Goal: Task Accomplishment & Management: Manage account settings

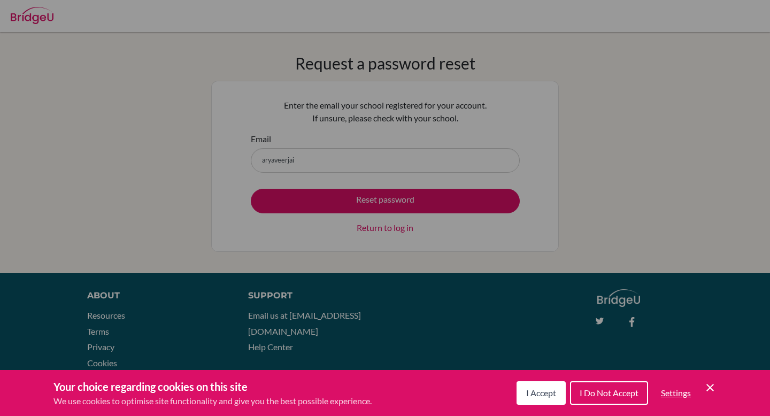
click at [537, 399] on button "I Accept" at bounding box center [540, 393] width 49 height 24
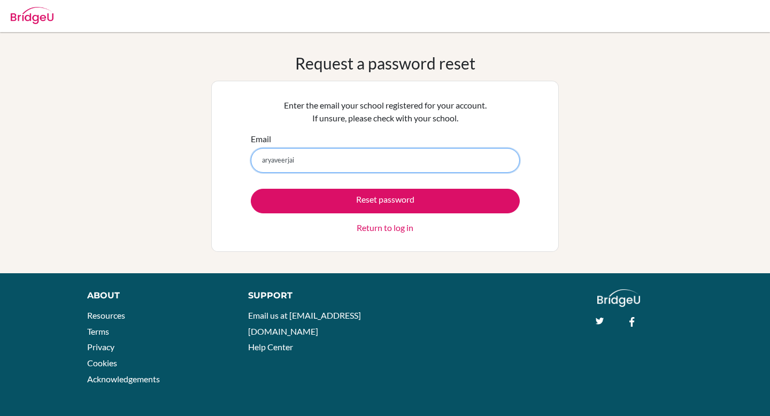
click at [377, 164] on input "aryaveerjai" at bounding box center [385, 160] width 269 height 25
type input "[EMAIL_ADDRESS][DOMAIN_NAME]"
click at [251, 189] on button "Reset password" at bounding box center [385, 201] width 269 height 25
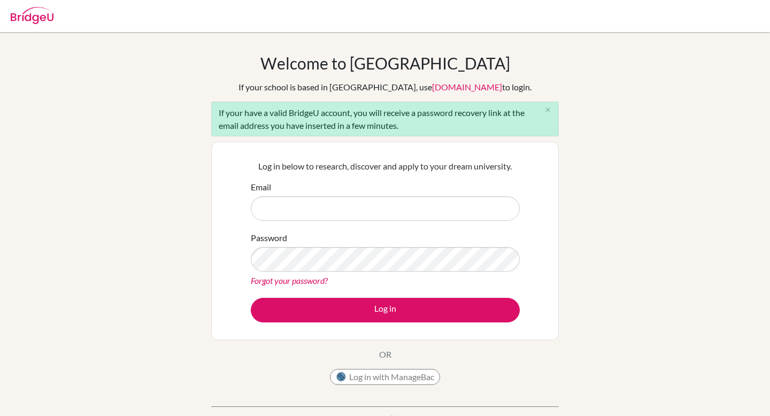
type input "[EMAIL_ADDRESS][DOMAIN_NAME]"
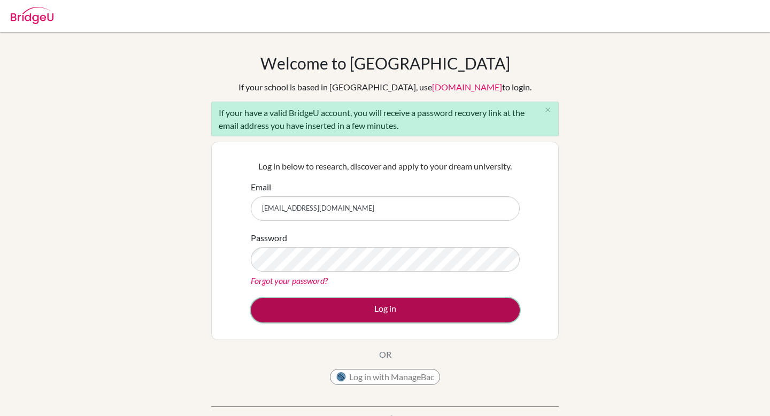
click at [289, 315] on button "Log in" at bounding box center [385, 310] width 269 height 25
